Goal: Task Accomplishment & Management: Complete application form

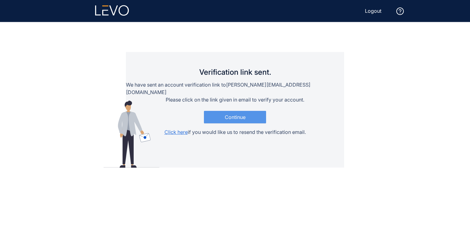
click at [252, 111] on button "Continue" at bounding box center [235, 117] width 62 height 12
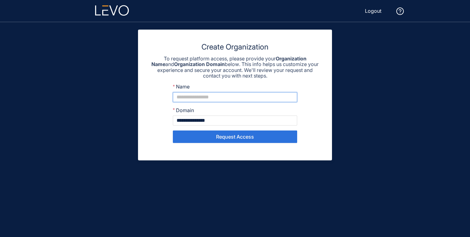
click at [239, 97] on input "Name" at bounding box center [235, 97] width 124 height 10
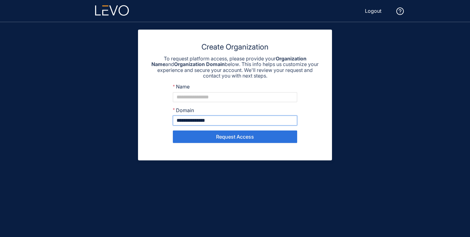
drag, startPoint x: 235, startPoint y: 119, endPoint x: 207, endPoint y: 119, distance: 28.3
click at [207, 119] on input "**********" at bounding box center [235, 120] width 124 height 10
drag, startPoint x: 203, startPoint y: 120, endPoint x: 159, endPoint y: 120, distance: 44.2
click at [159, 120] on form "**********" at bounding box center [235, 113] width 169 height 59
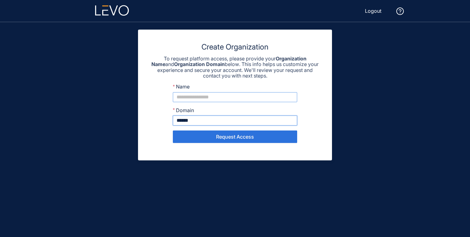
type input "******"
click at [191, 99] on input "Name" at bounding box center [235, 97] width 124 height 10
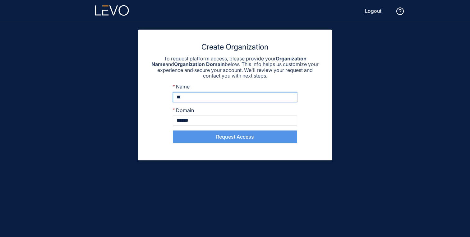
type input "**"
click at [224, 138] on span "Request Access" at bounding box center [235, 137] width 38 height 6
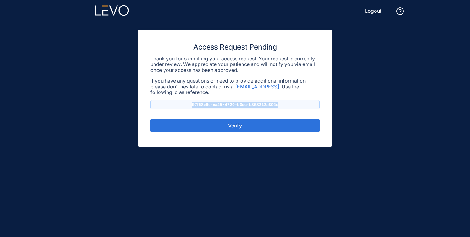
drag, startPoint x: 280, startPoint y: 103, endPoint x: 189, endPoint y: 104, distance: 91.5
click at [189, 104] on p "97f58e6e-ea45-4720-b0cc-b358212a804c" at bounding box center [235, 104] width 169 height 9
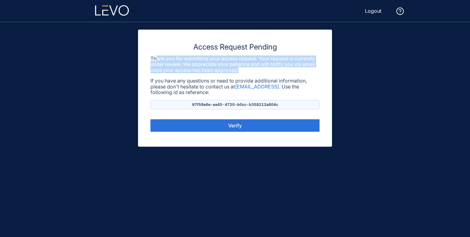
drag, startPoint x: 243, startPoint y: 69, endPoint x: 156, endPoint y: 56, distance: 87.8
click at [156, 56] on p "Thank you for submitting your access request. Your request is currently under r…" at bounding box center [235, 64] width 169 height 17
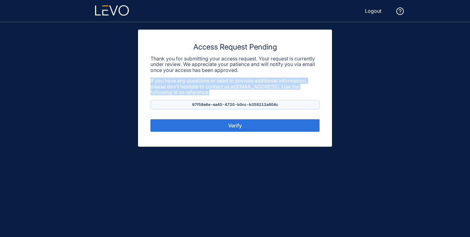
drag, startPoint x: 150, startPoint y: 81, endPoint x: 195, endPoint y: 90, distance: 45.7
click at [195, 90] on div "Access Request Pending Thank you for submitting your access request. Your reque…" at bounding box center [235, 88] width 194 height 117
click at [195, 90] on p "If you have any questions or need to provide additional information, please don…" at bounding box center [235, 86] width 169 height 17
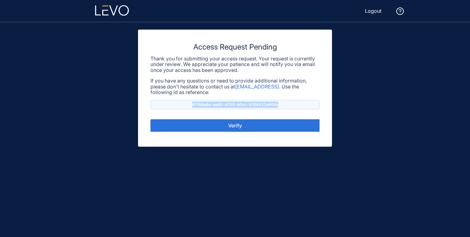
drag, startPoint x: 185, startPoint y: 104, endPoint x: 286, endPoint y: 104, distance: 100.2
click at [286, 104] on p "97f58e6e-ea45-4720-b0cc-b358212a804c" at bounding box center [235, 104] width 169 height 9
click at [285, 107] on p "97f58e6e-ea45-4720-b0cc-b358212a804c" at bounding box center [235, 104] width 169 height 9
drag, startPoint x: 292, startPoint y: 105, endPoint x: 178, endPoint y: 105, distance: 114.2
click at [178, 105] on p "97f58e6e-ea45-4720-b0cc-b358212a804c" at bounding box center [235, 104] width 169 height 9
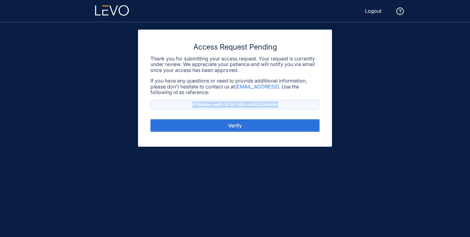
copy p "97f58e6e-ea45-4720-b0cc-b358212a804c"
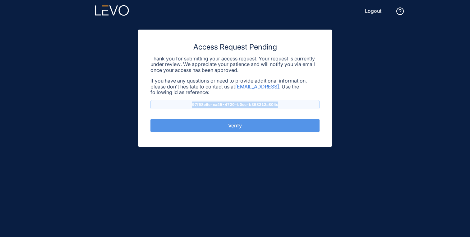
click at [207, 125] on button "Verify" at bounding box center [235, 125] width 169 height 12
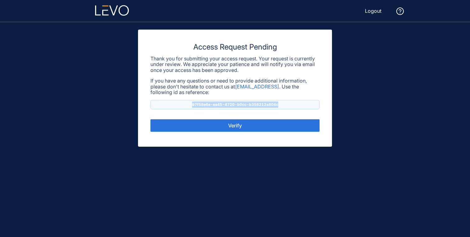
click at [271, 109] on p "97f58e6e-ea45-4720-b0cc-b358212a804c" at bounding box center [235, 104] width 169 height 9
